Goal: Task Accomplishment & Management: Use online tool/utility

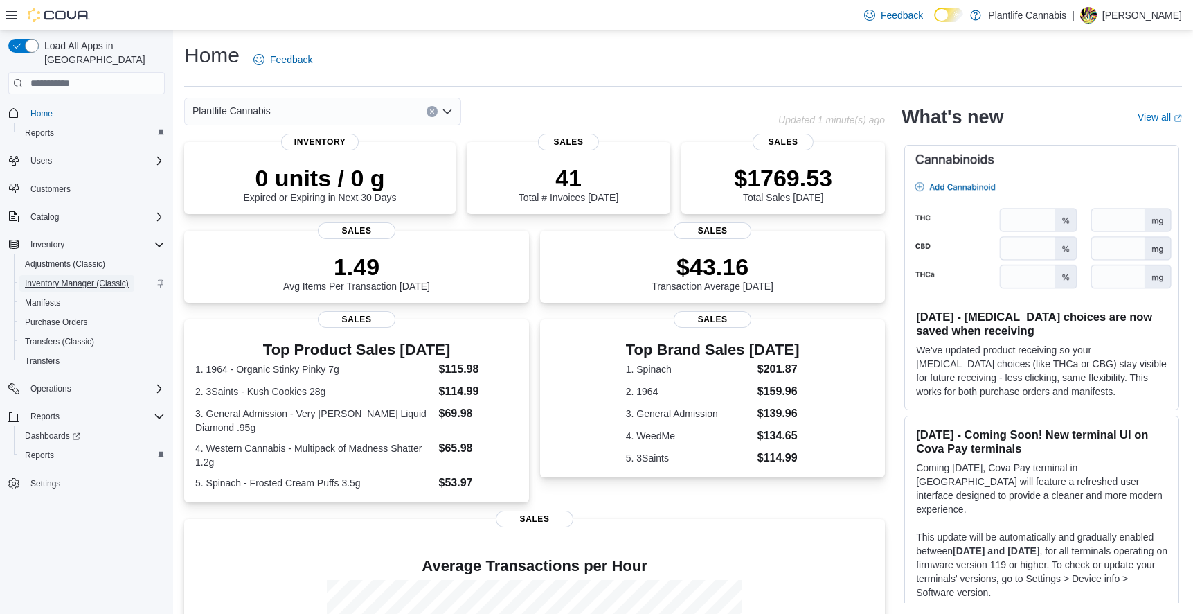
click at [54, 278] on span "Inventory Manager (Classic)" at bounding box center [77, 283] width 104 height 11
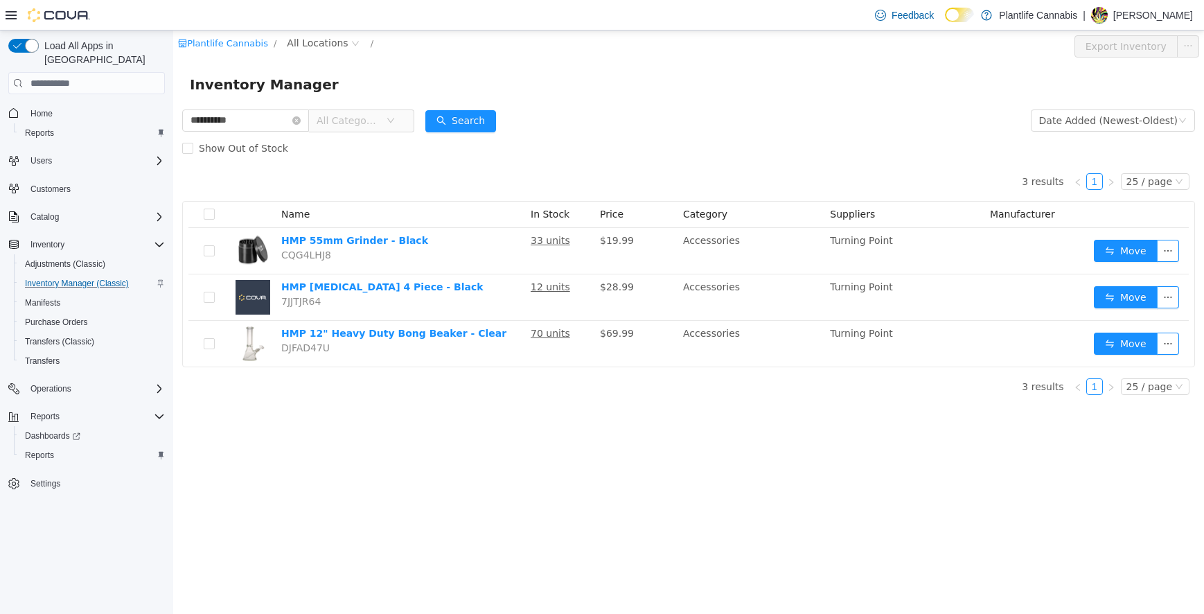
type input "**********"
click at [301, 122] on icon "icon: close-circle" at bounding box center [296, 120] width 8 height 8
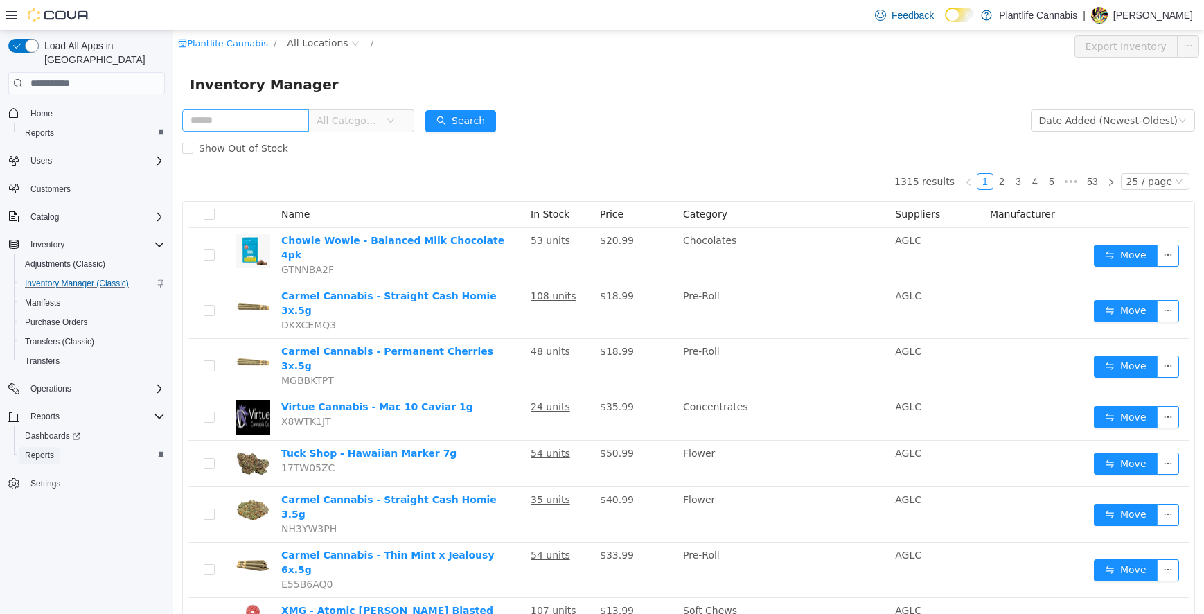
click at [53, 450] on span "Reports" at bounding box center [39, 455] width 29 height 11
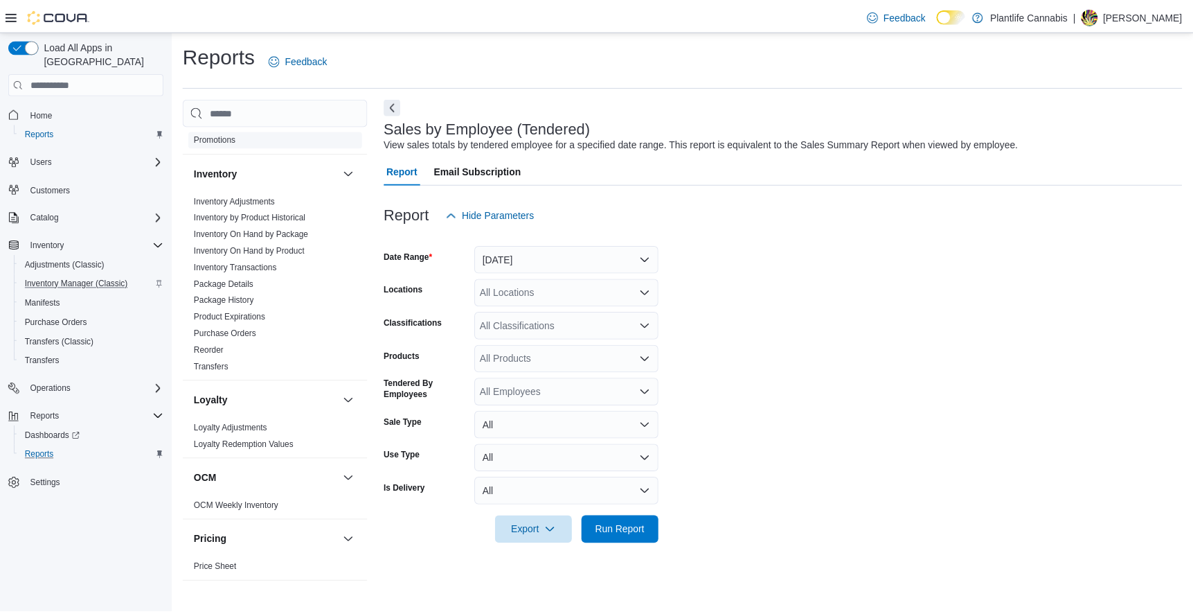
scroll to position [277, 0]
click at [517, 244] on div at bounding box center [790, 237] width 806 height 17
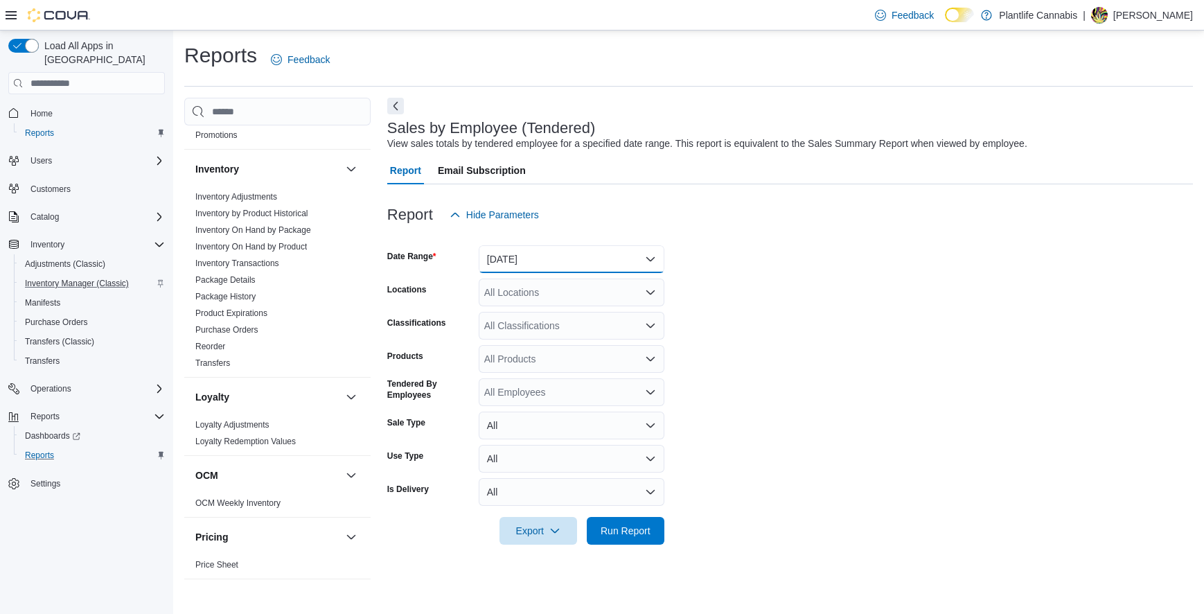
click at [510, 251] on button "Yesterday" at bounding box center [572, 259] width 186 height 28
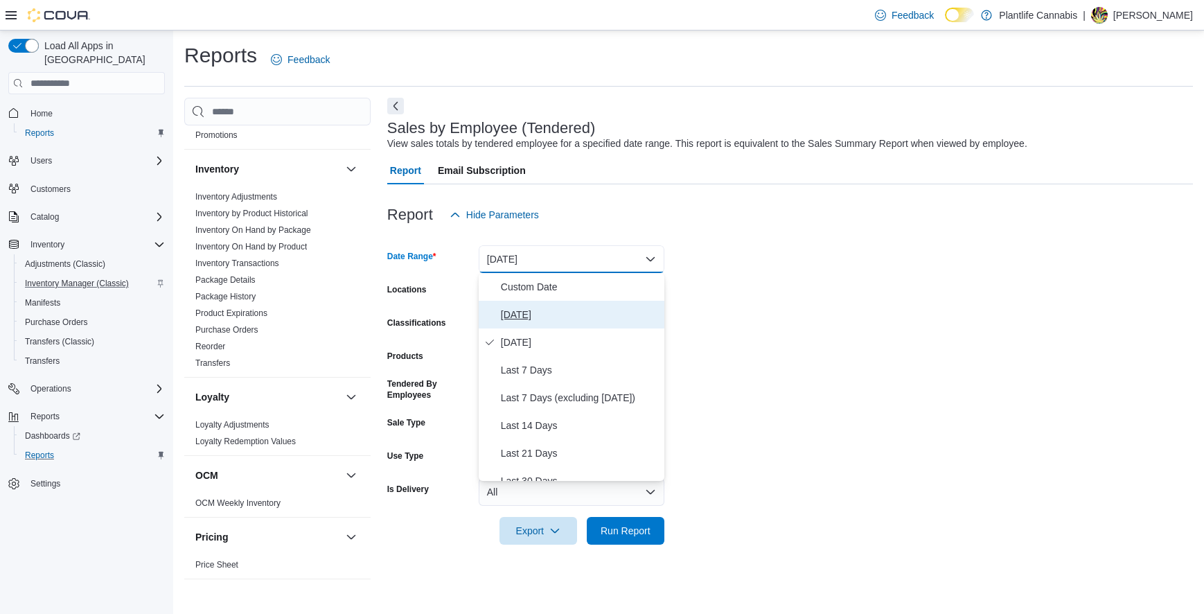
click at [506, 312] on span "Today" at bounding box center [580, 314] width 158 height 17
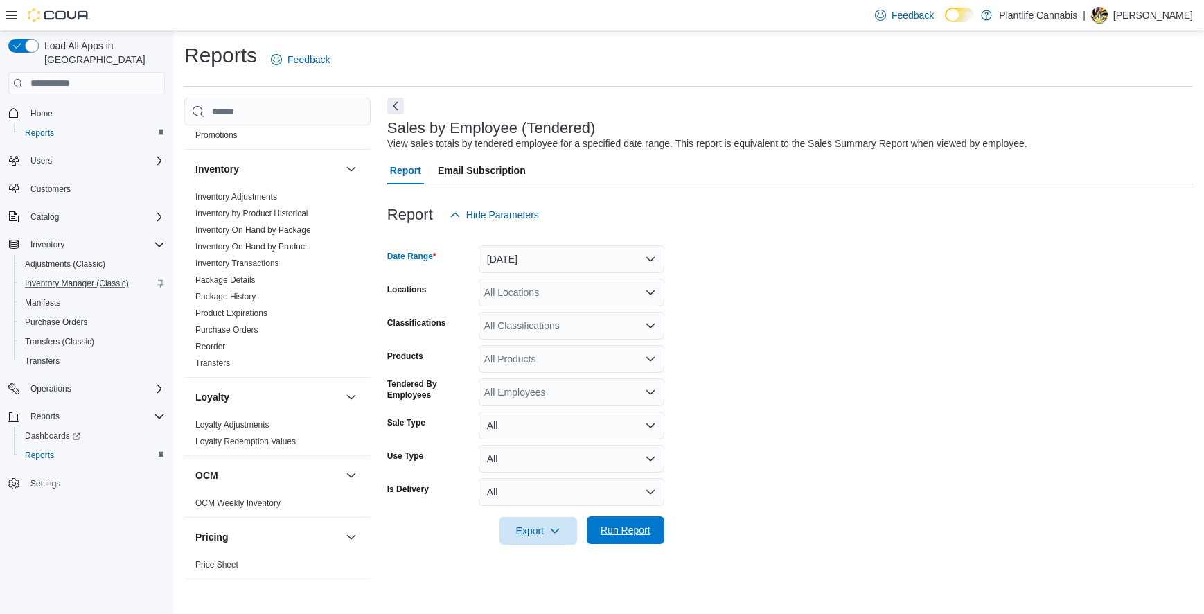
click at [604, 539] on span "Run Report" at bounding box center [625, 530] width 61 height 28
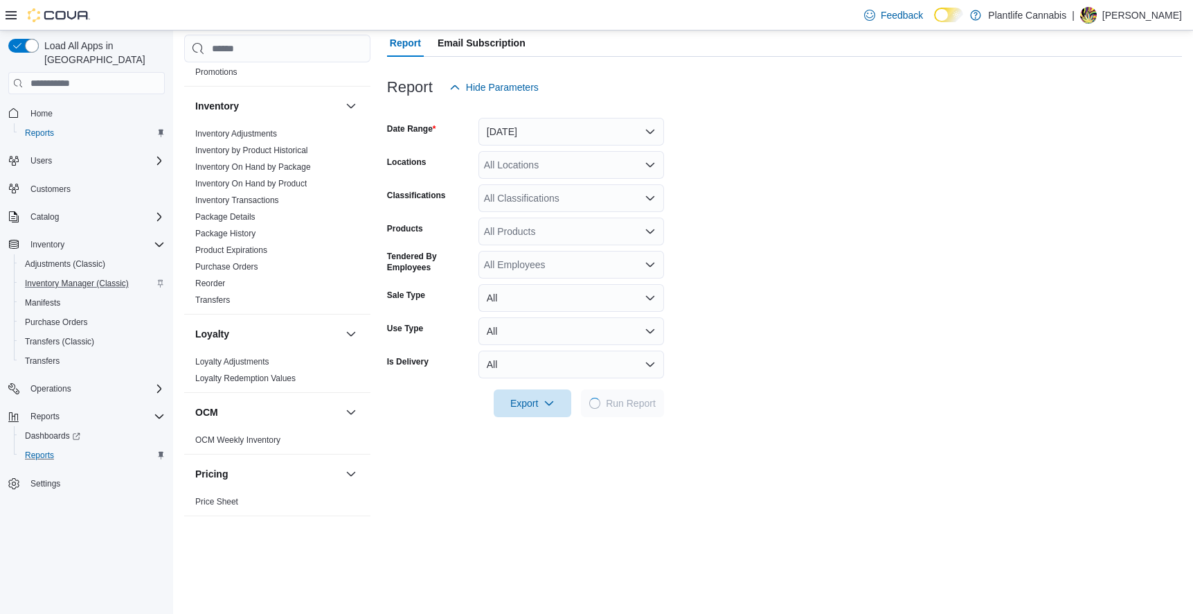
scroll to position [277, 0]
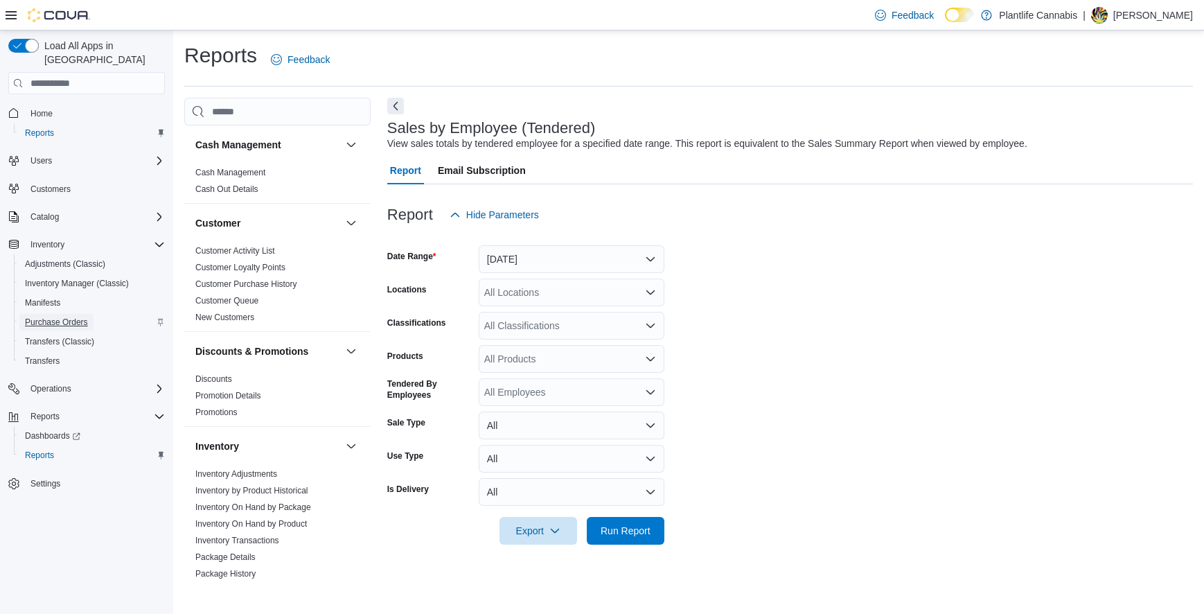
click at [62, 317] on span "Purchase Orders" at bounding box center [56, 322] width 63 height 11
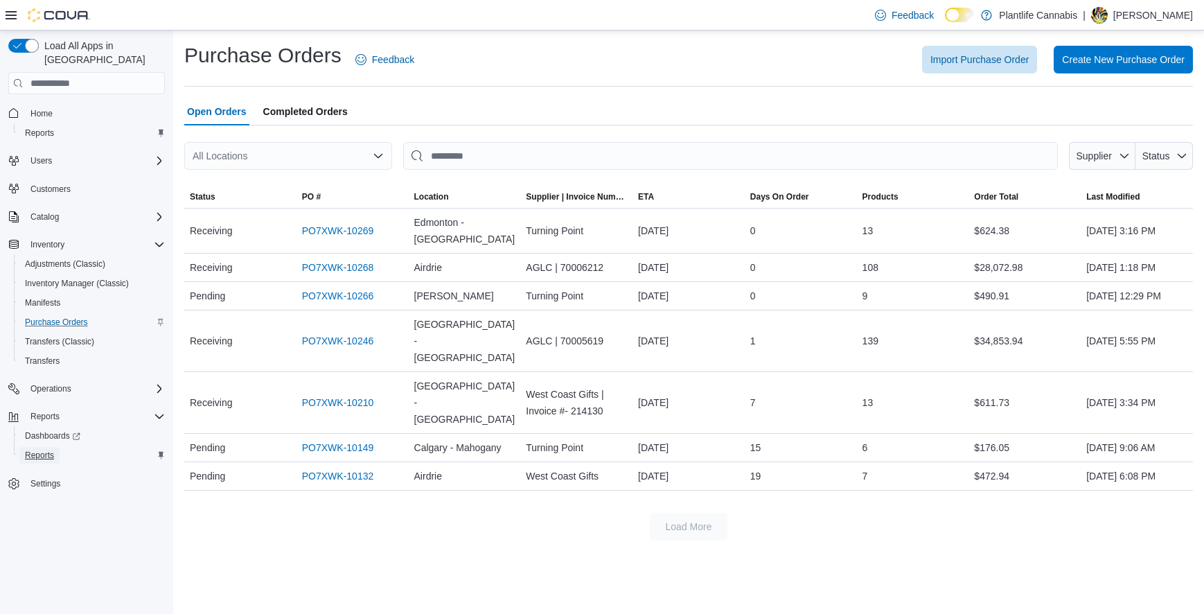
click at [48, 450] on span "Reports" at bounding box center [39, 455] width 29 height 11
